Goal: Information Seeking & Learning: Find specific fact

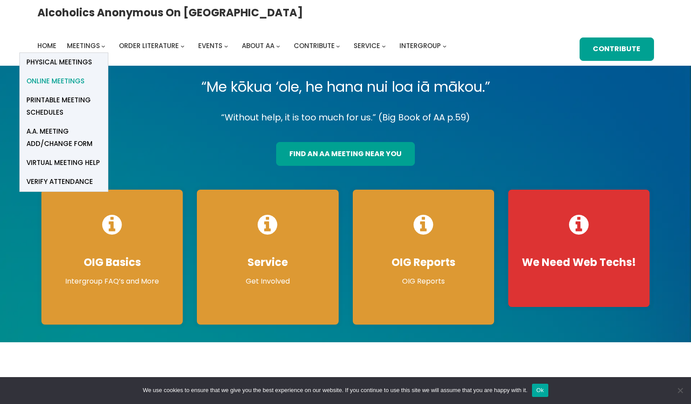
click at [85, 75] on span "Online Meetings" at bounding box center [55, 81] width 58 height 12
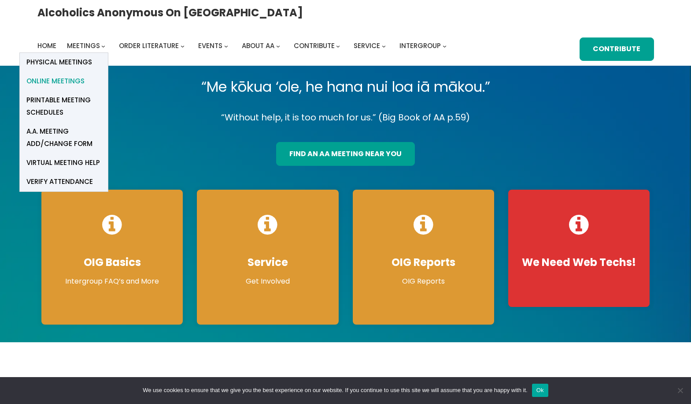
click at [85, 75] on span "Online Meetings" at bounding box center [55, 81] width 58 height 12
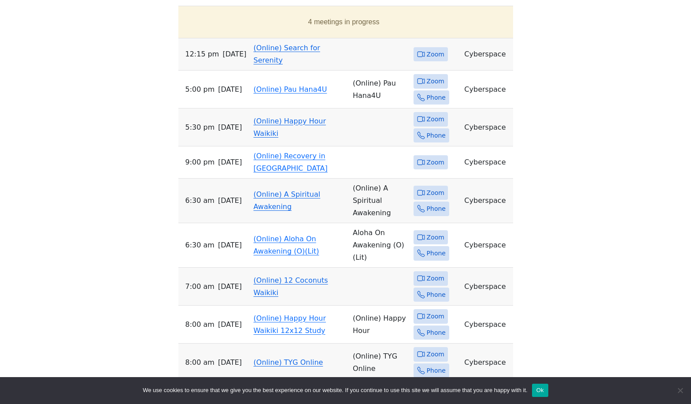
scroll to position [473, 0]
click at [429, 272] on span "Zoom" at bounding box center [436, 277] width 18 height 11
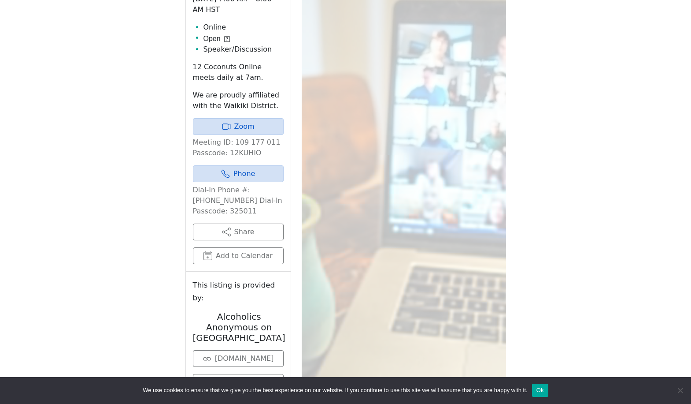
scroll to position [392, 0]
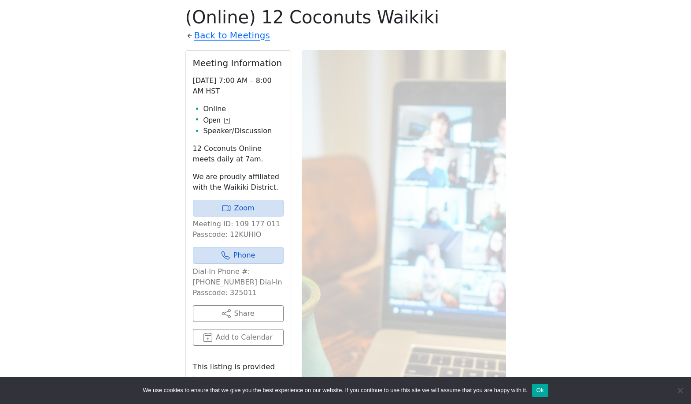
click at [248, 216] on div "Zoom Meeting ID: 109 177 011 Passcode: 12KUHIO" at bounding box center [238, 220] width 91 height 40
click at [247, 211] on link "Zoom" at bounding box center [238, 208] width 91 height 17
